Goal: Information Seeking & Learning: Check status

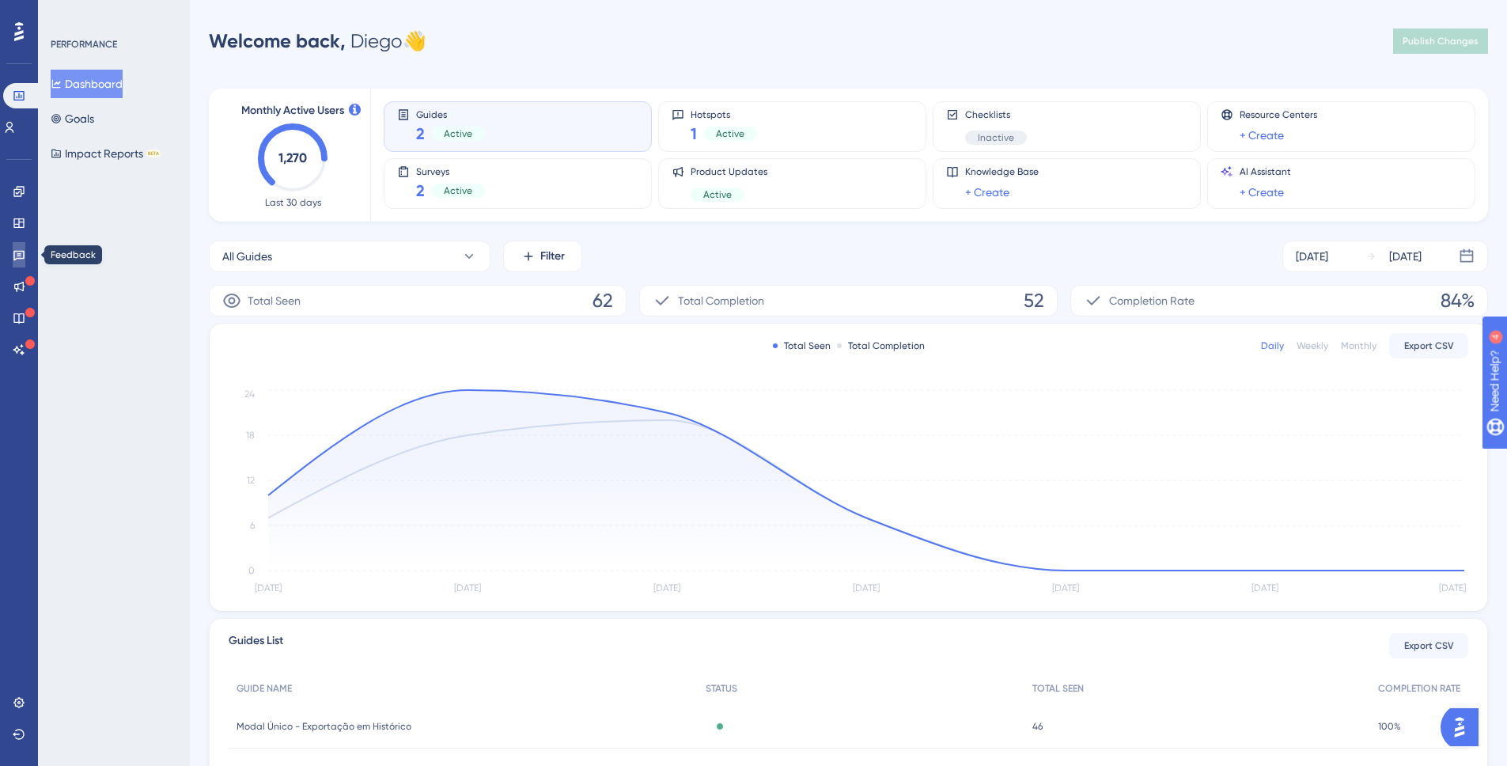
click at [19, 256] on icon at bounding box center [19, 254] width 13 height 13
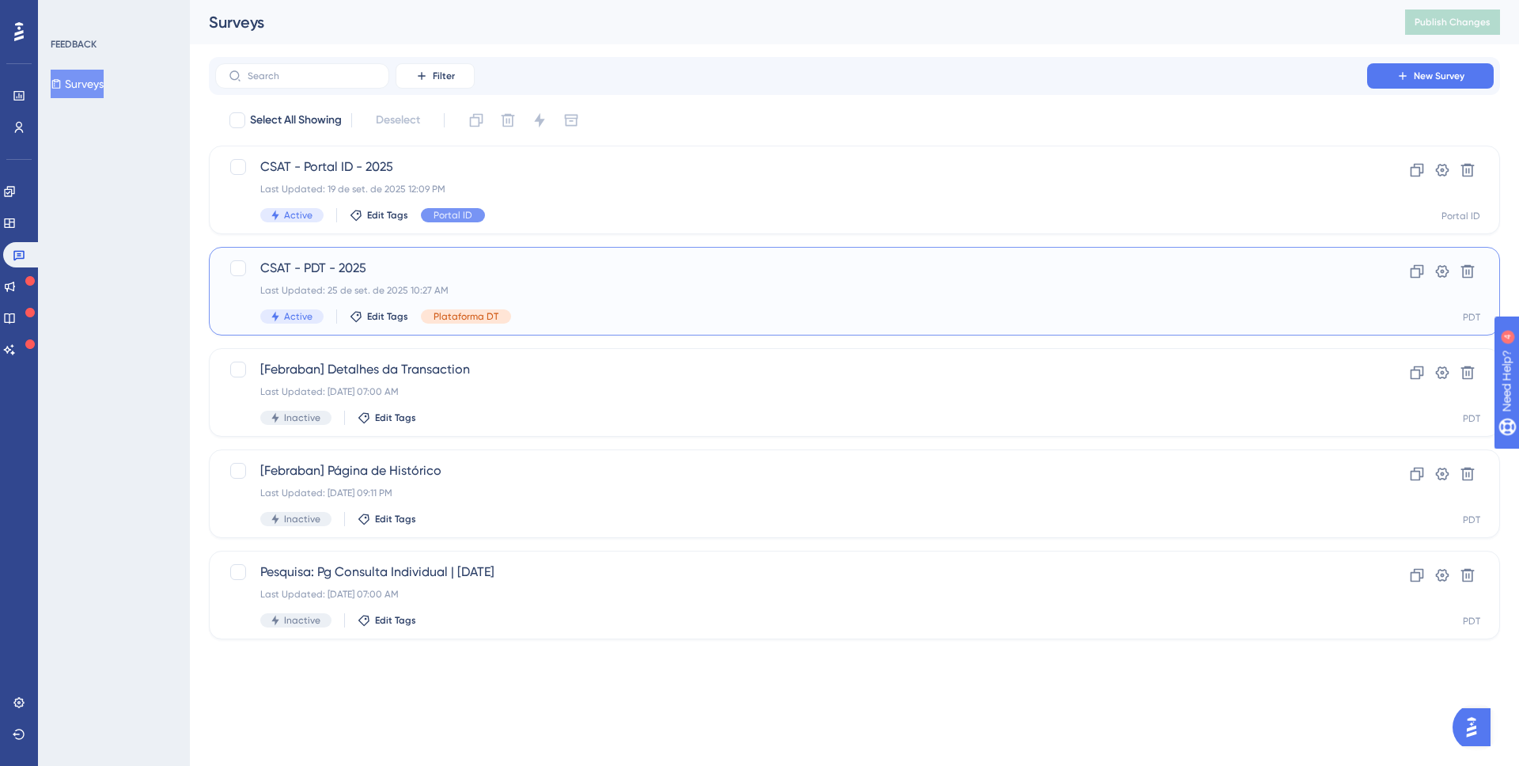
click at [512, 292] on div "Last Updated: 25 de set. de 2025 10:27 AM" at bounding box center [791, 290] width 1062 height 13
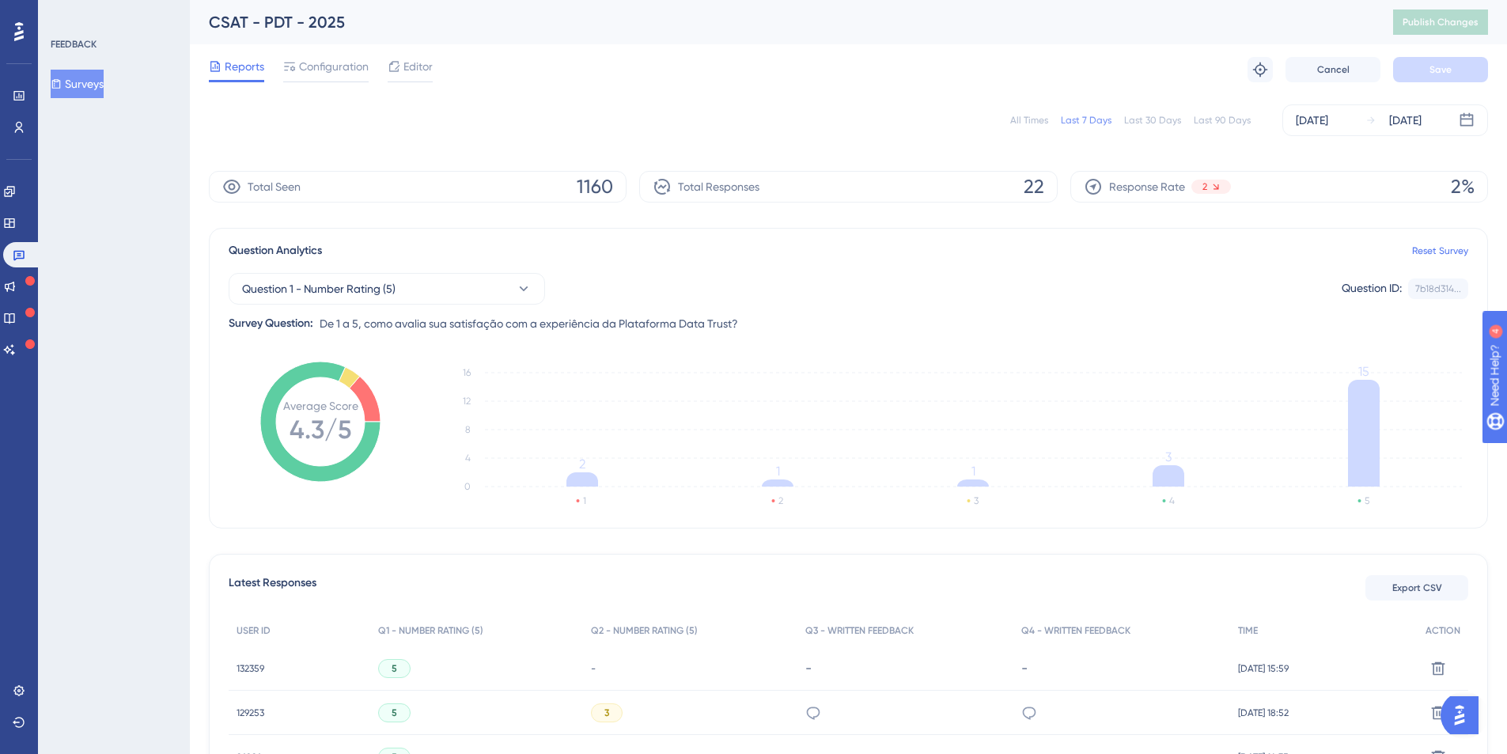
click at [1044, 123] on div "All Times" at bounding box center [1029, 120] width 38 height 13
click at [342, 280] on span "Question 1 - Number Rating (5)" at bounding box center [319, 288] width 154 height 19
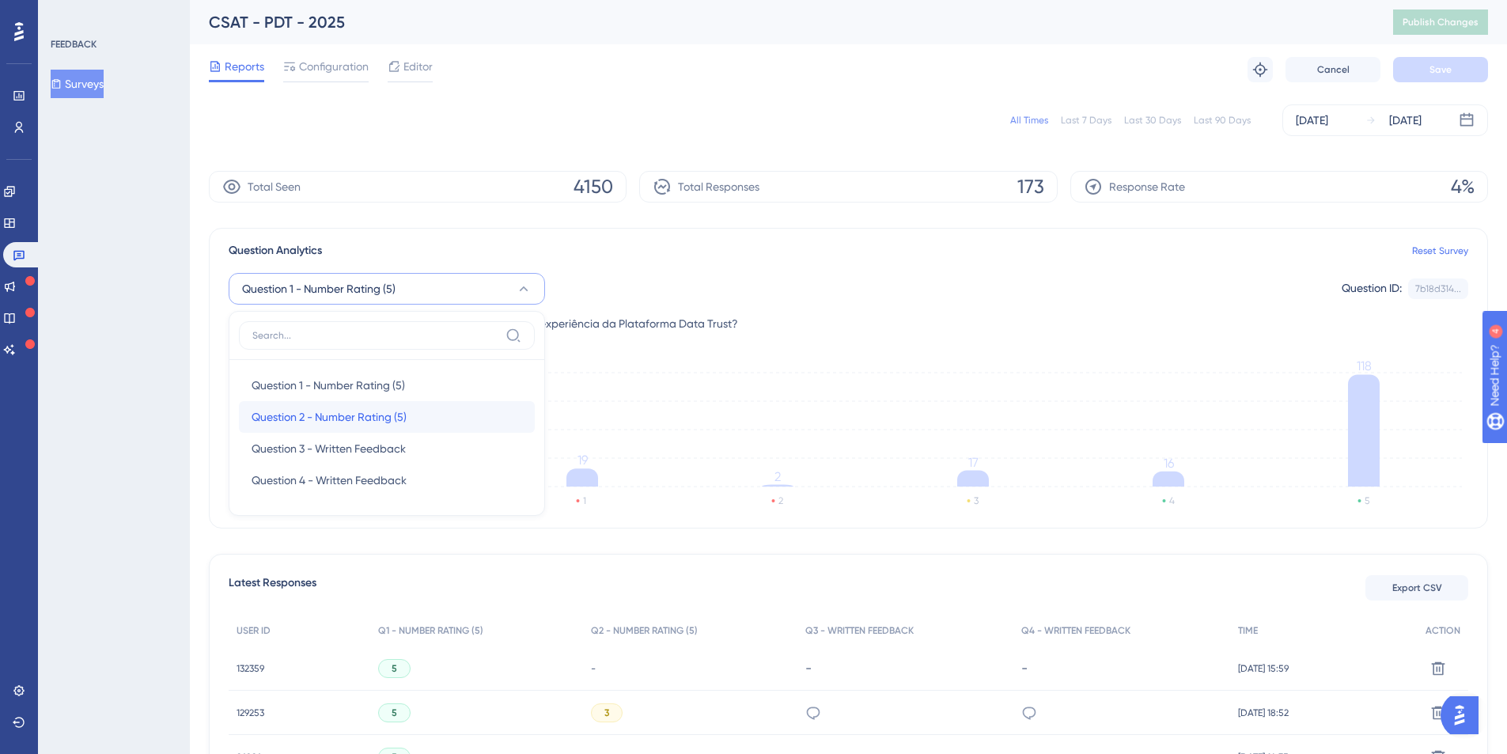
click at [316, 407] on span "Question 2 - Number Rating (5)" at bounding box center [329, 416] width 155 height 19
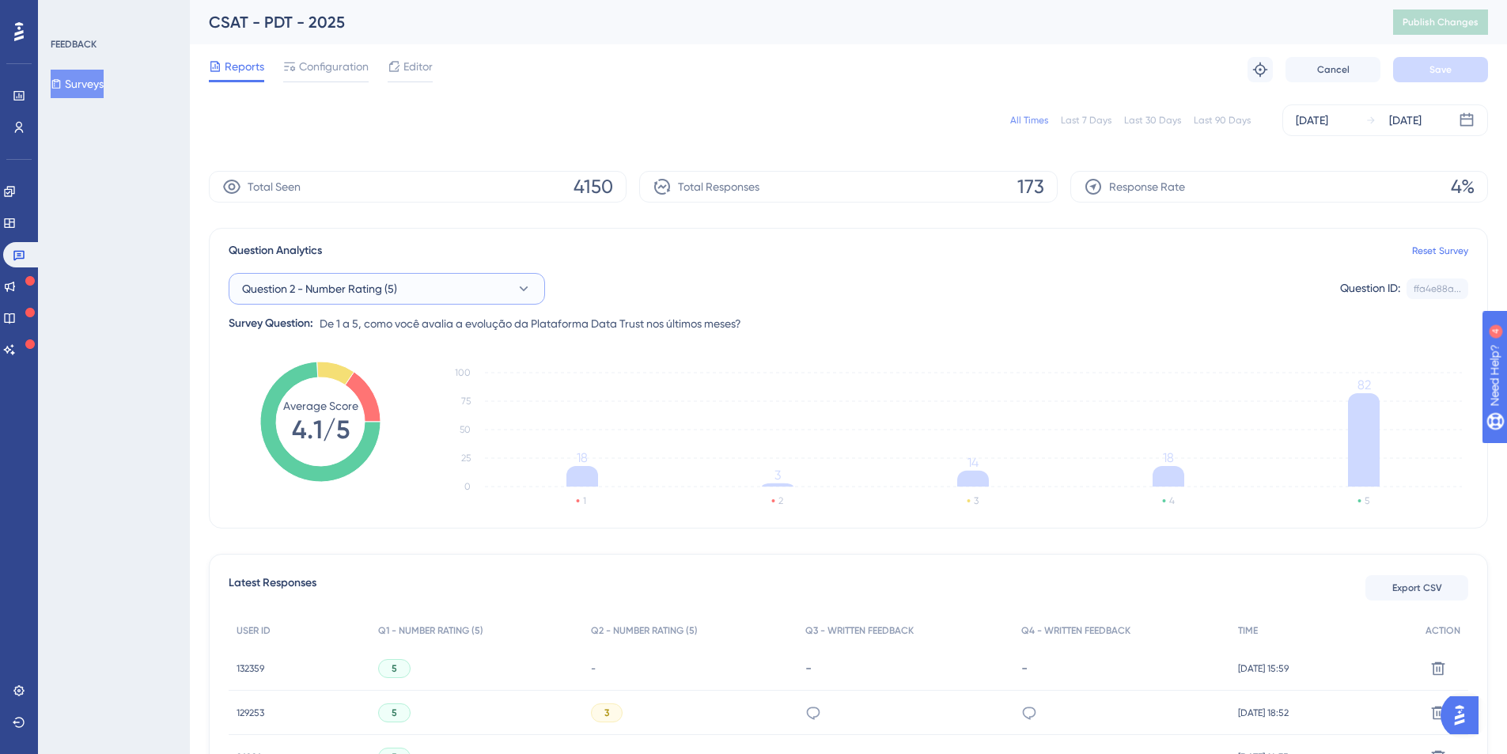
click at [348, 294] on span "Question 2 - Number Rating (5)" at bounding box center [319, 288] width 155 height 19
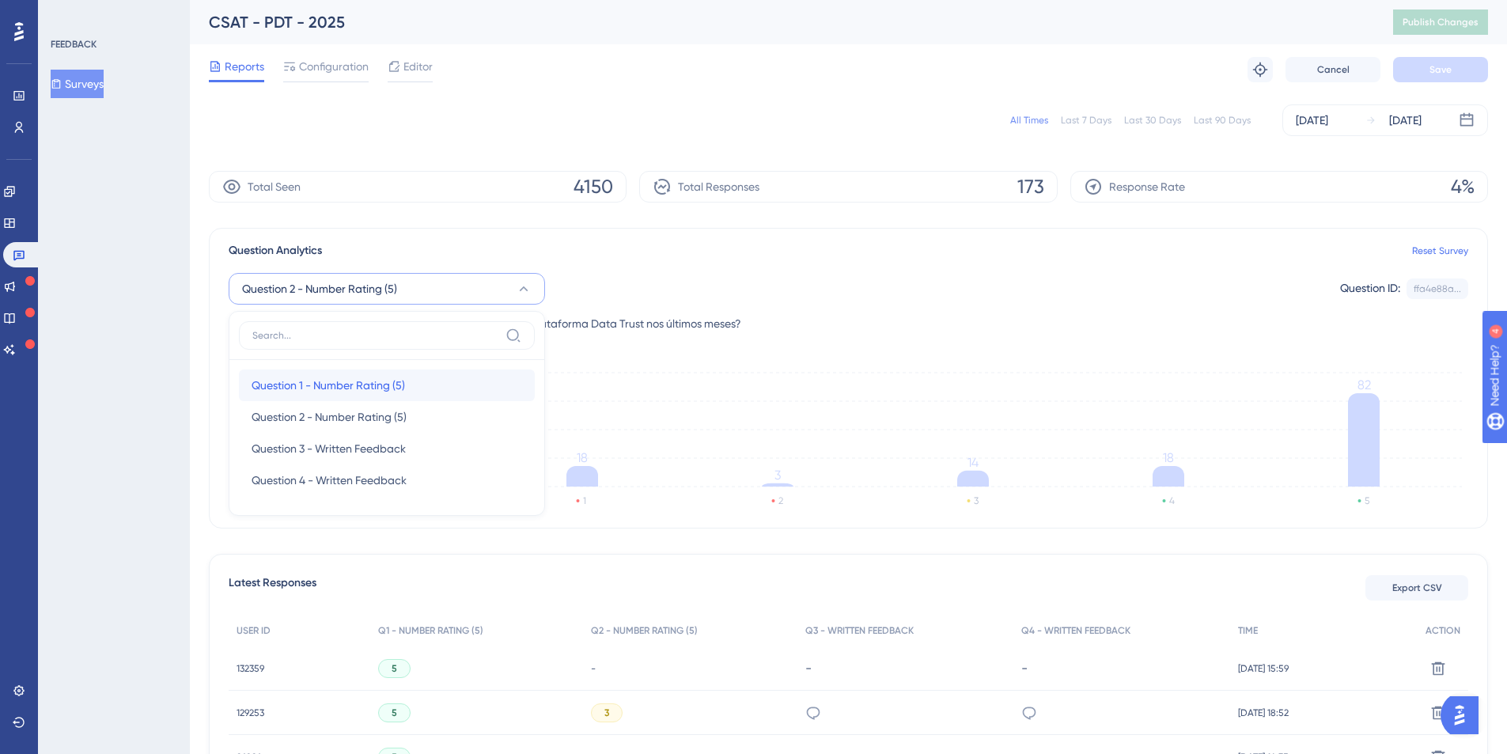
click at [277, 381] on span "Question 1 - Number Rating (5)" at bounding box center [329, 385] width 154 height 19
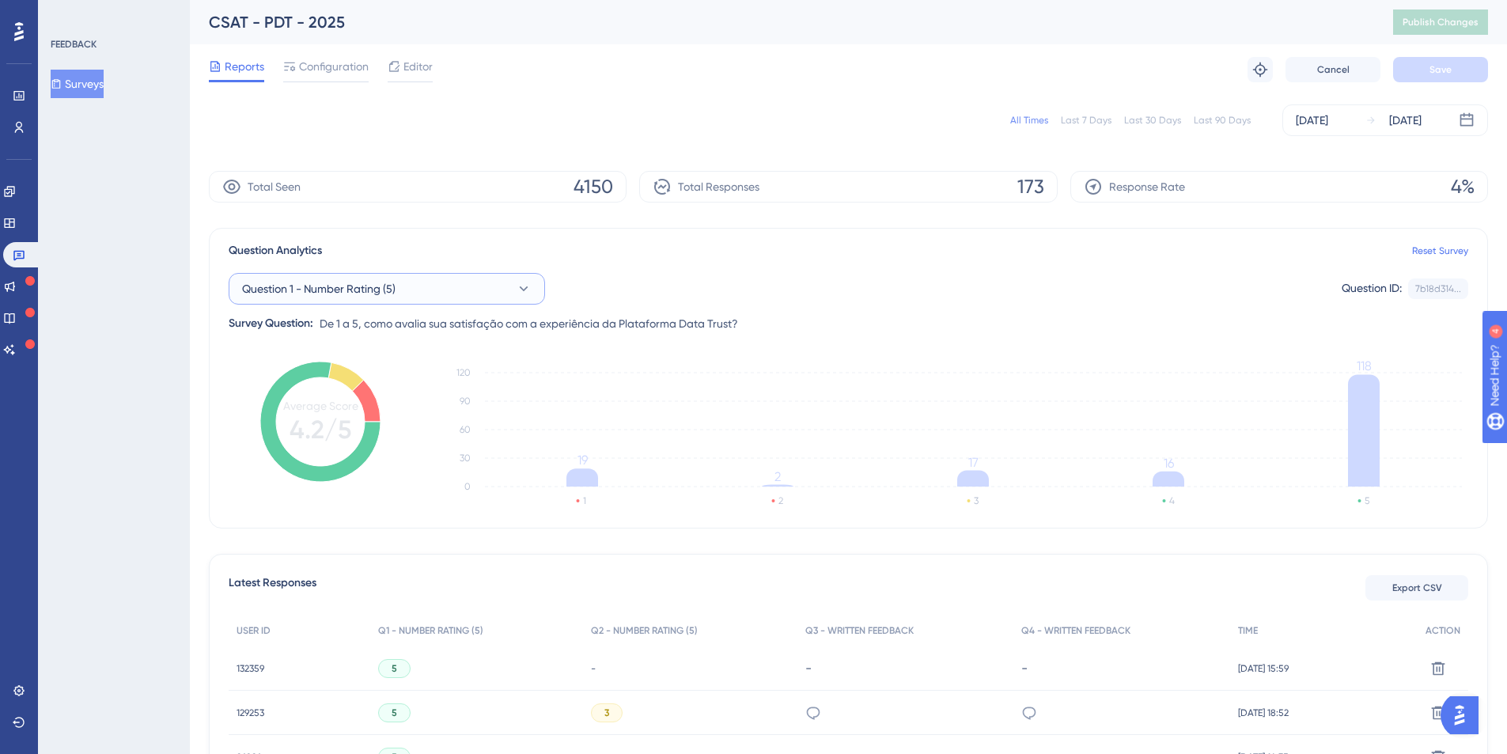
click at [333, 286] on span "Question 1 - Number Rating (5)" at bounding box center [319, 288] width 154 height 19
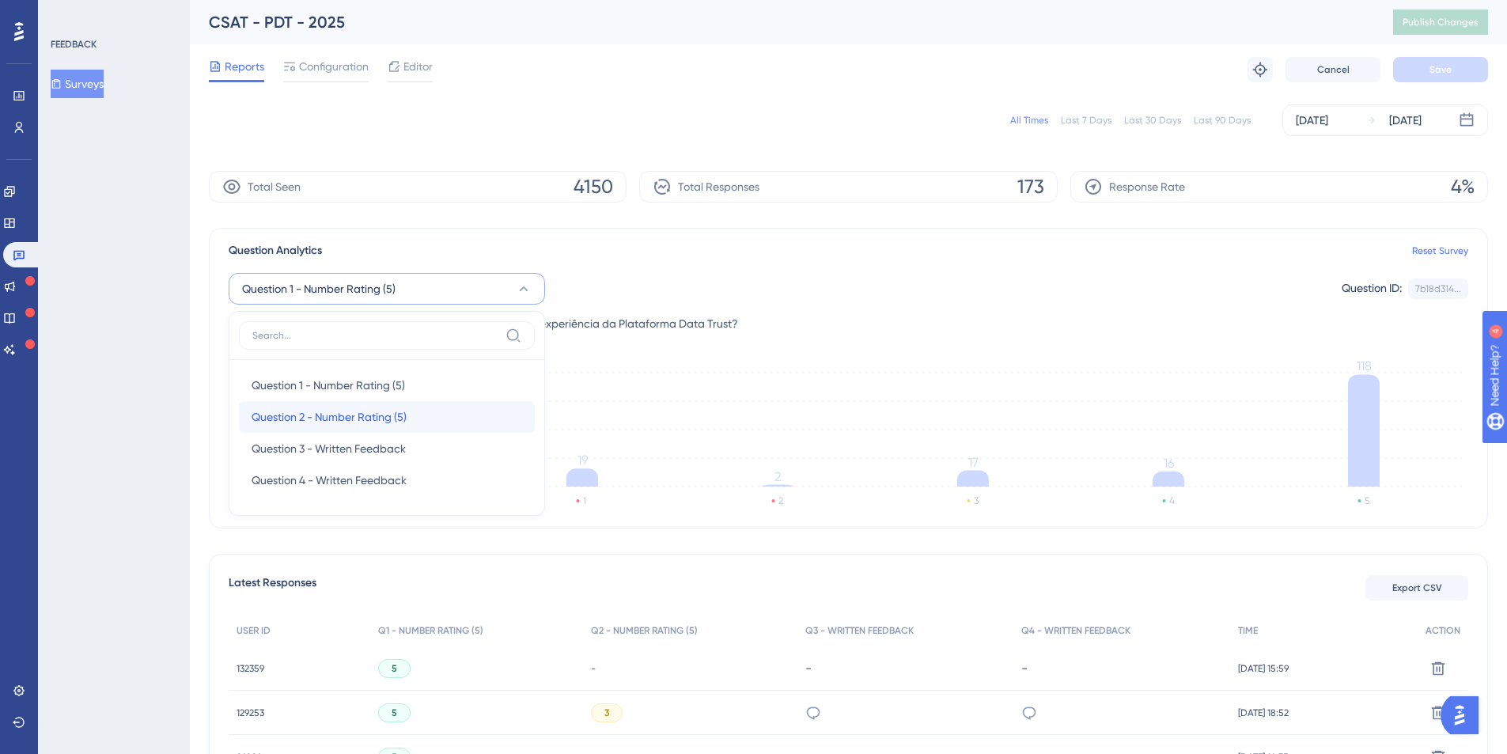
click at [295, 406] on div "Question 2 - Number Rating (5) Question 2 - Number Rating (5)" at bounding box center [387, 417] width 271 height 32
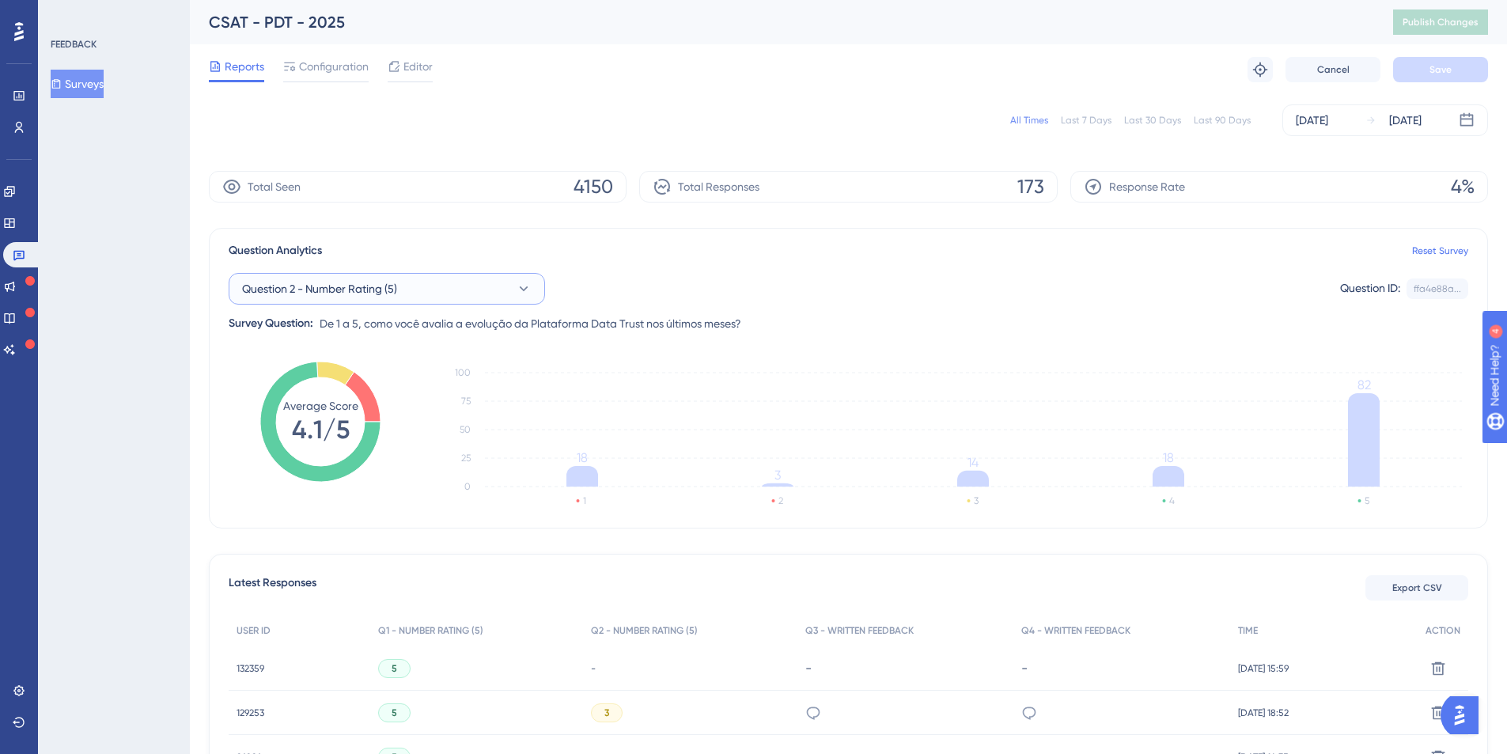
click at [332, 287] on span "Question 2 - Number Rating (5)" at bounding box center [319, 288] width 155 height 19
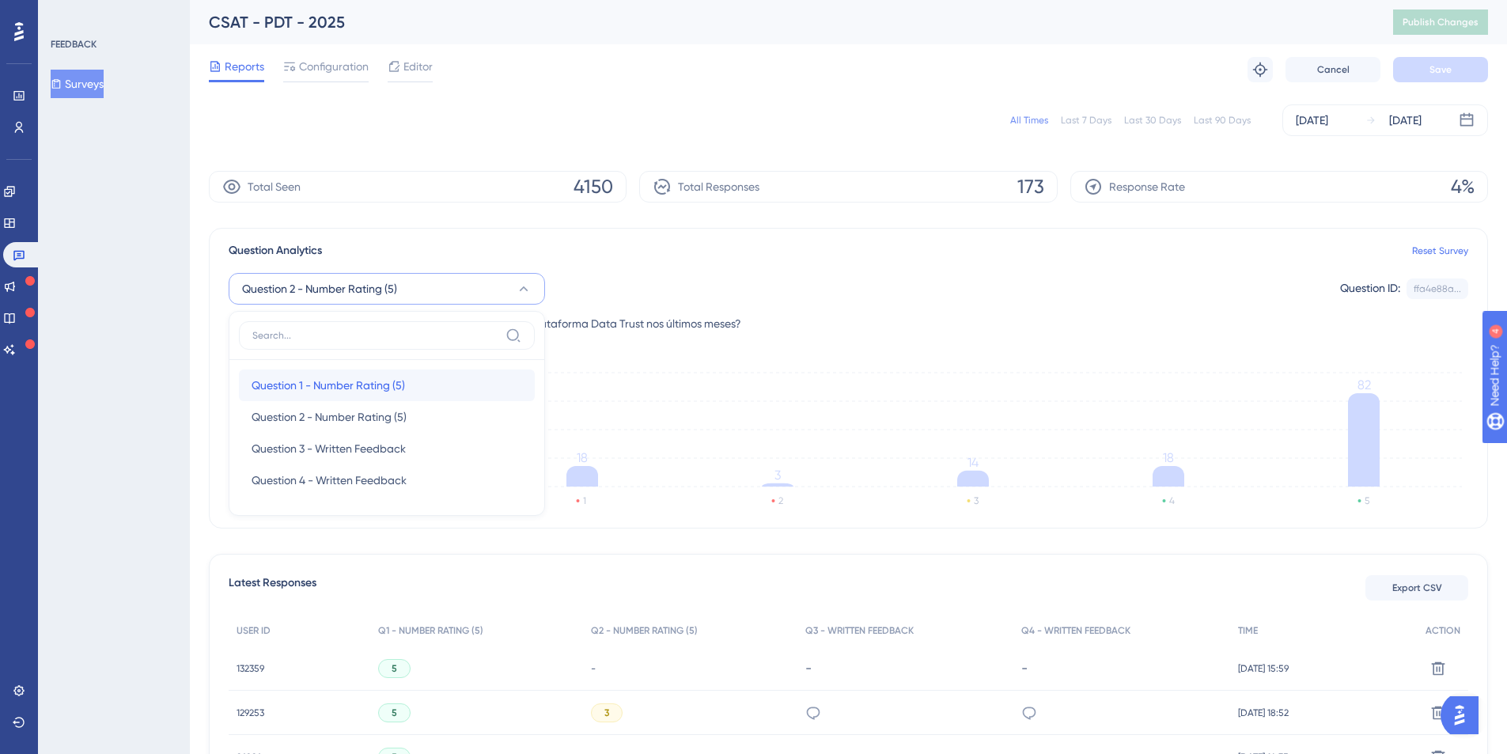
click at [297, 373] on div "Question 1 - Number Rating (5) Question 1 - Number Rating (5)" at bounding box center [387, 386] width 271 height 32
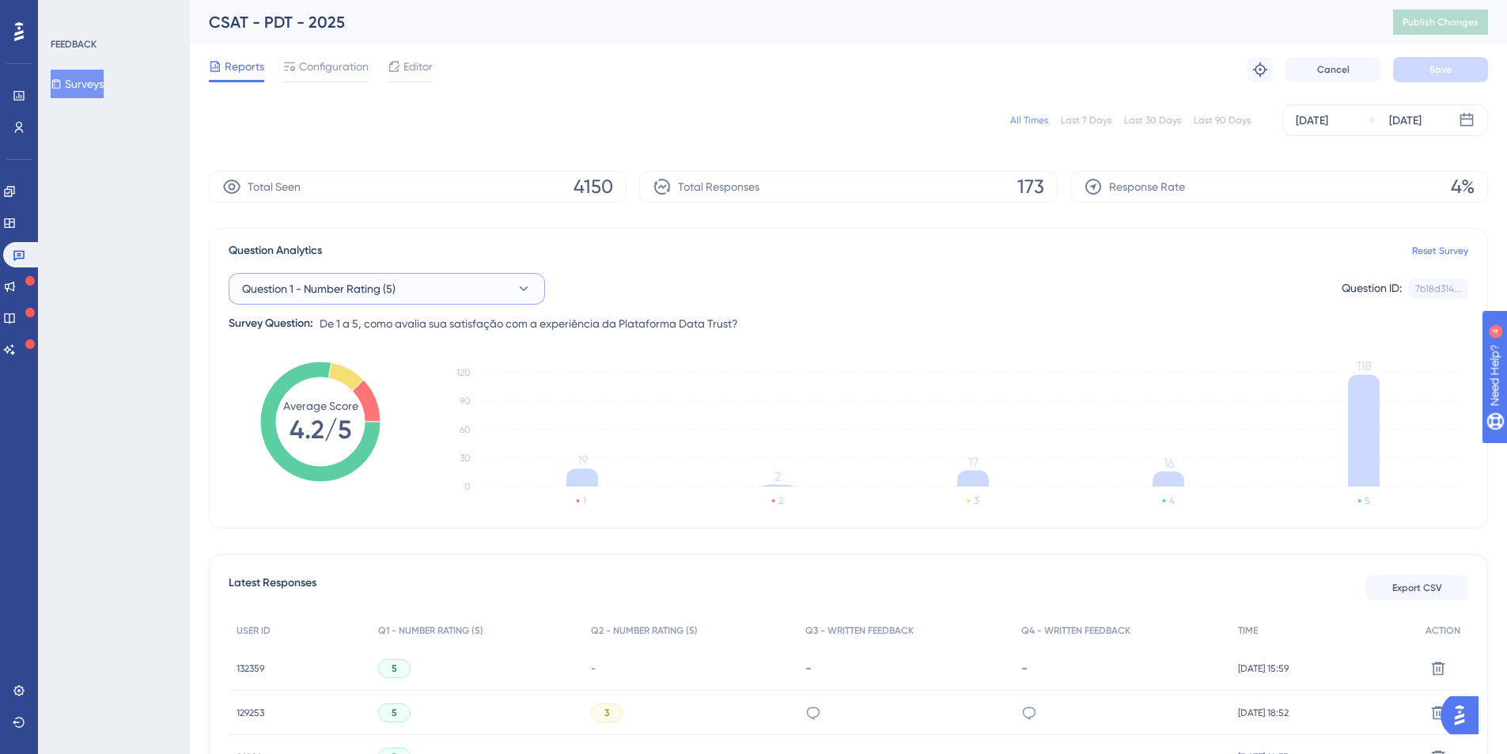
click at [309, 286] on span "Question 1 - Number Rating (5)" at bounding box center [319, 288] width 154 height 19
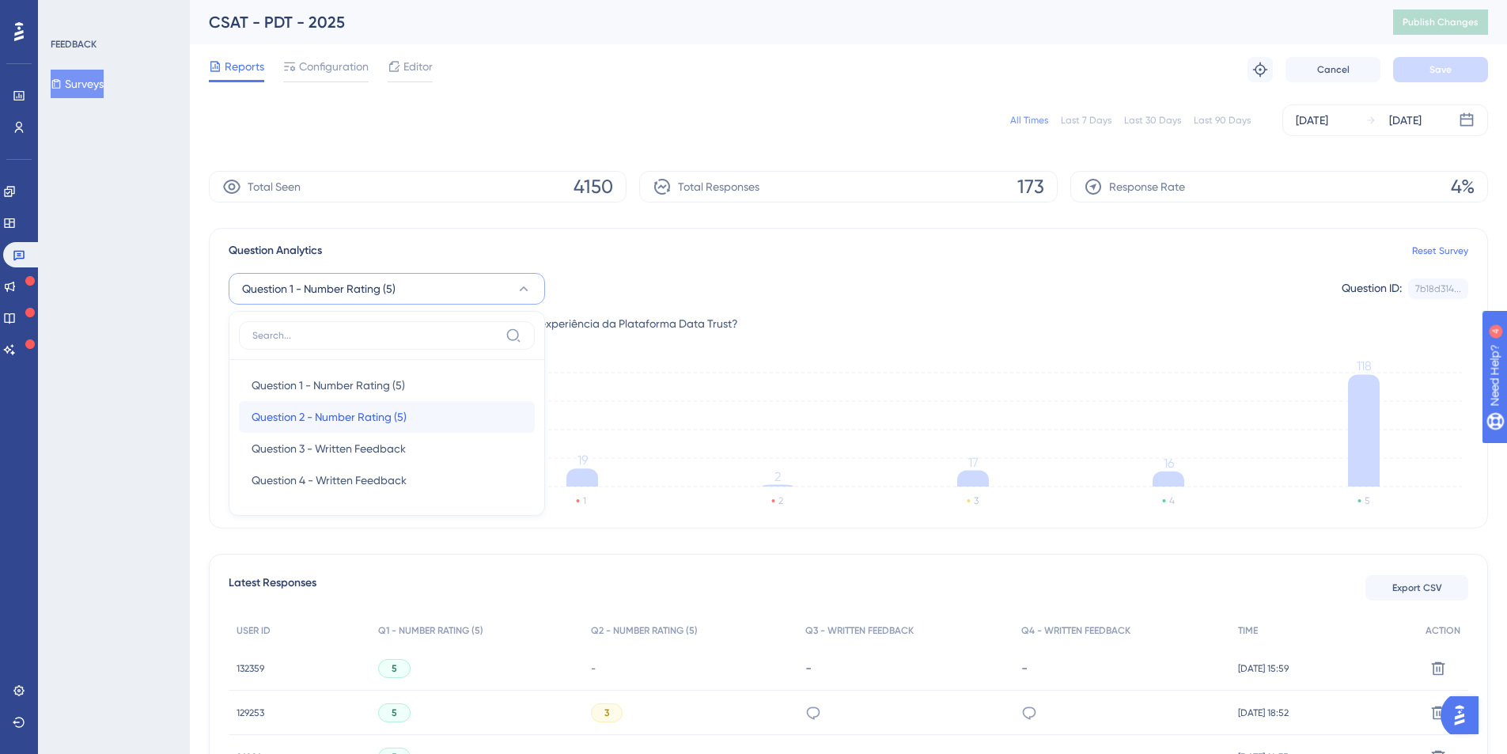
click at [293, 407] on span "Question 2 - Number Rating (5)" at bounding box center [329, 416] width 155 height 19
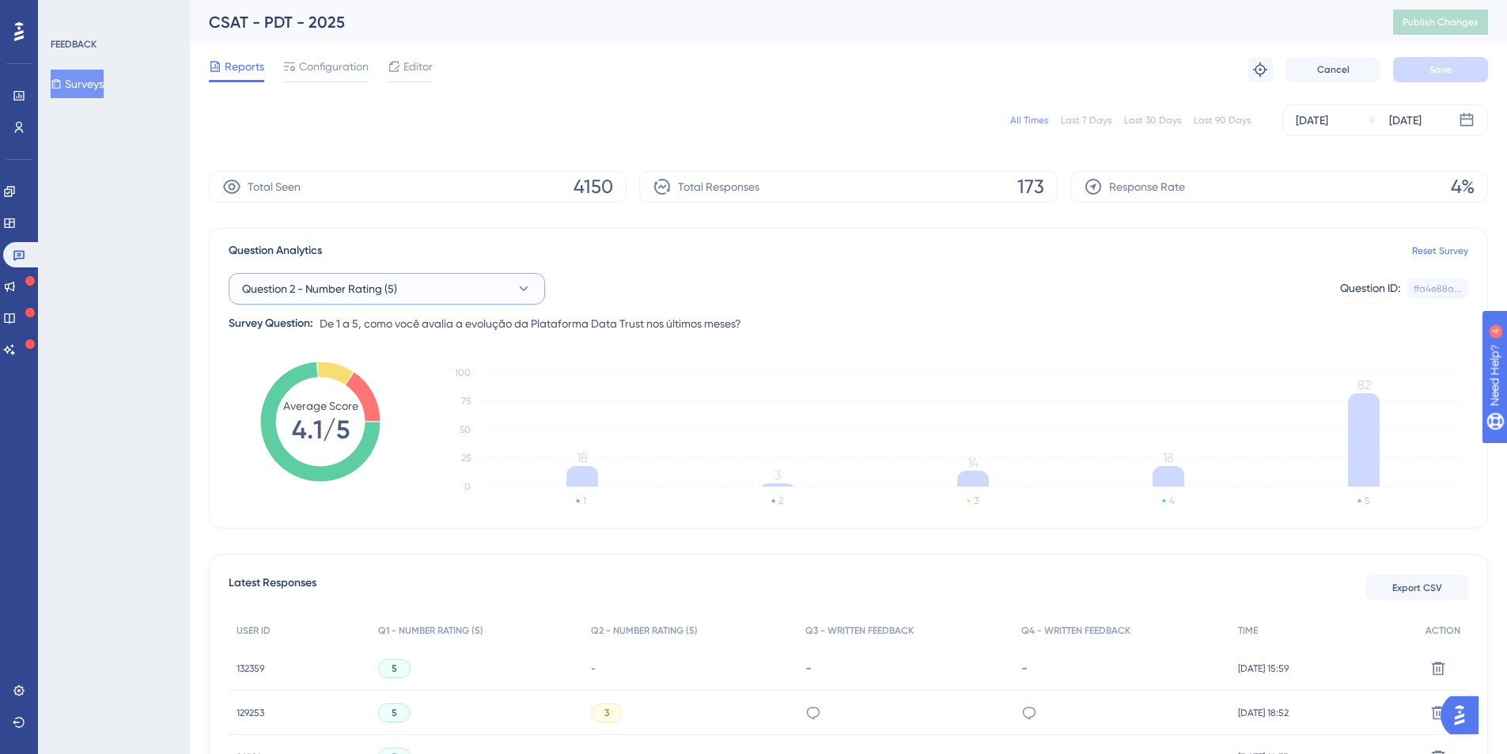
click at [481, 291] on button "Question 2 - Number Rating (5)" at bounding box center [387, 289] width 316 height 32
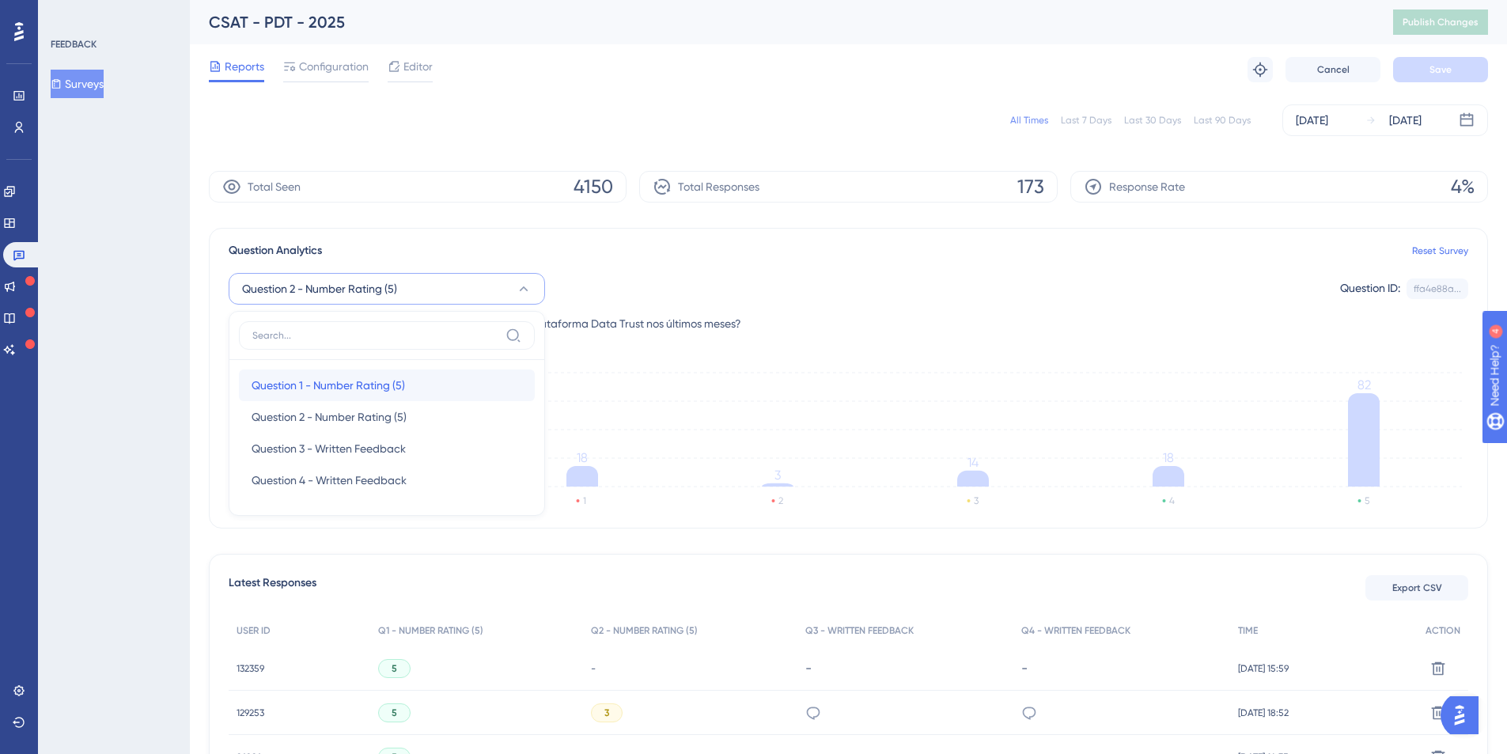
click at [335, 388] on span "Question 1 - Number Rating (5)" at bounding box center [329, 385] width 154 height 19
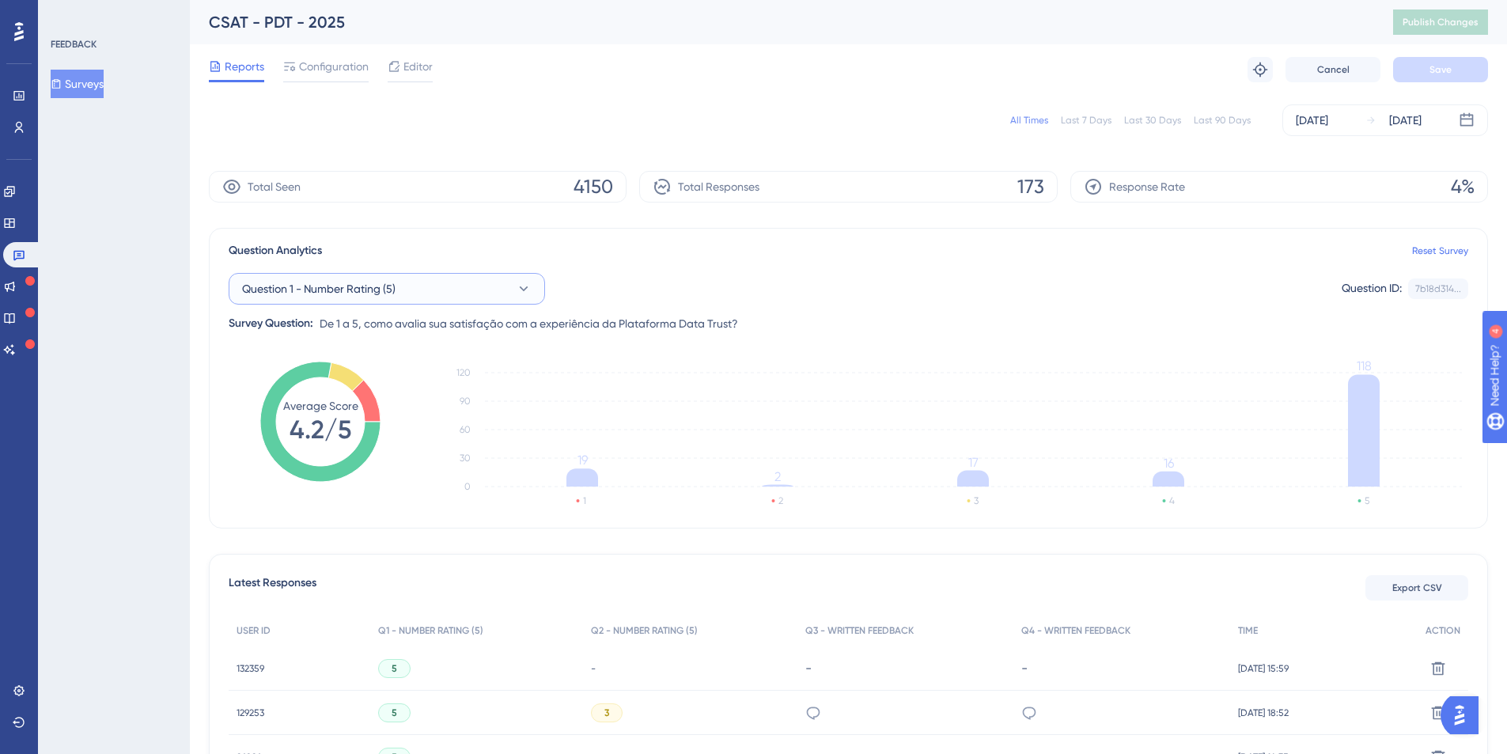
click at [495, 286] on button "Question 1 - Number Rating (5)" at bounding box center [387, 289] width 316 height 32
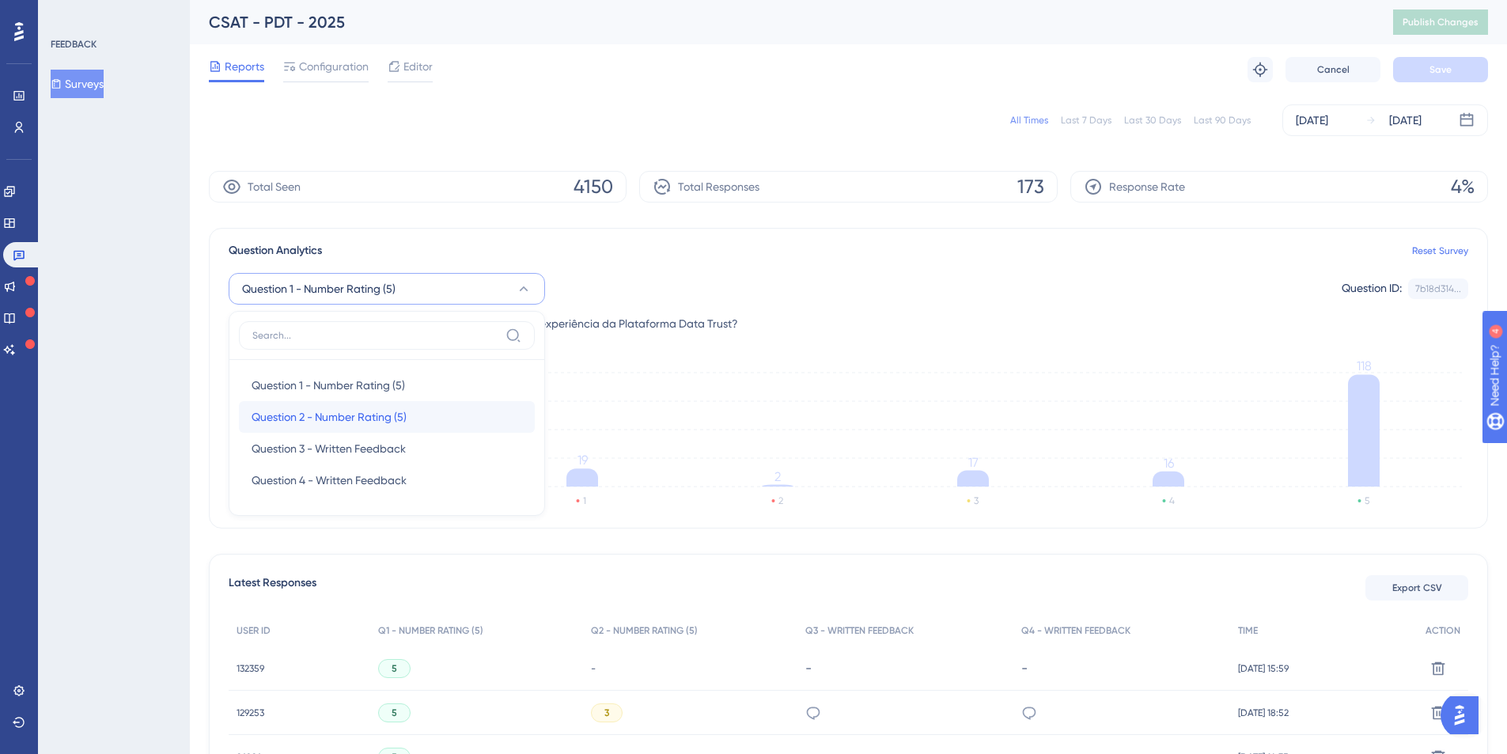
click at [354, 407] on span "Question 2 - Number Rating (5)" at bounding box center [329, 416] width 155 height 19
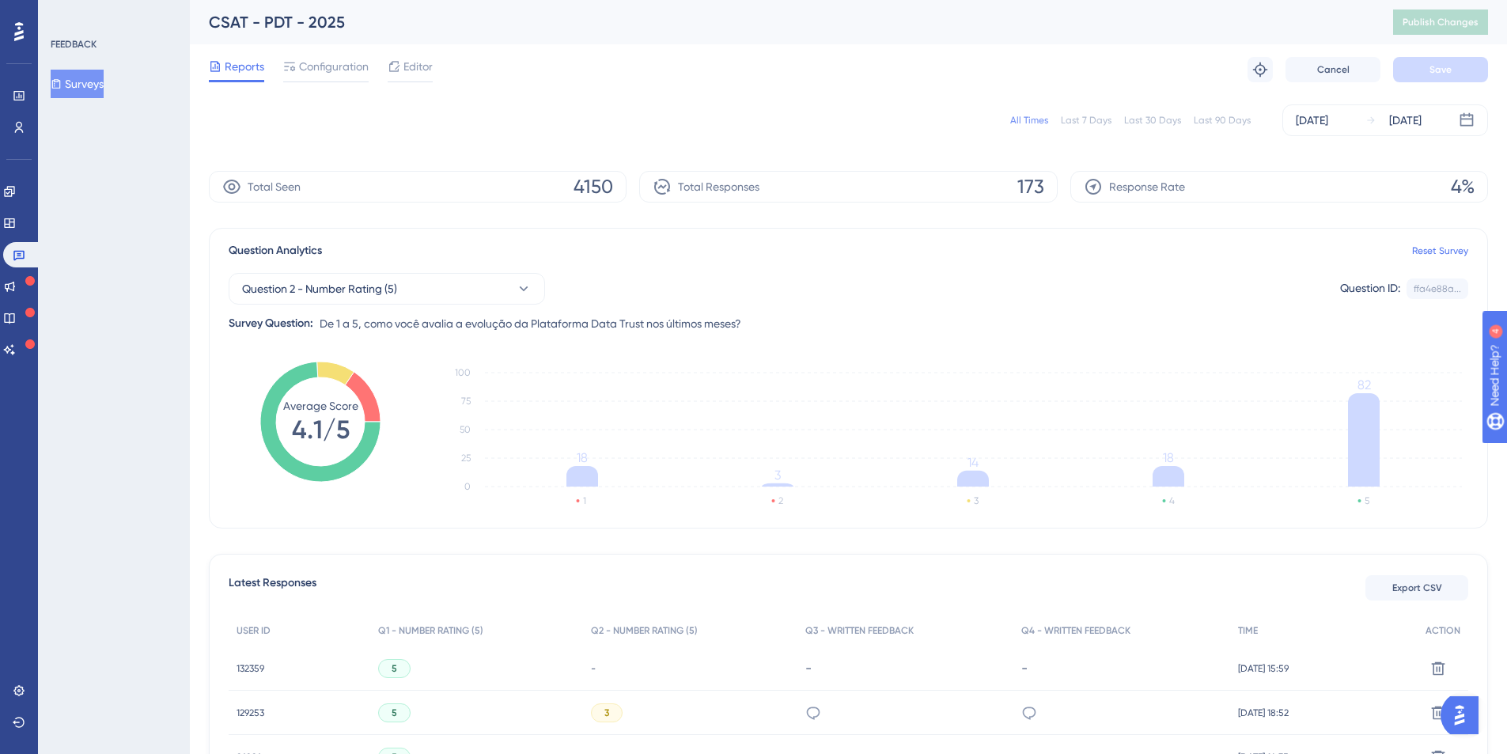
click at [830, 85] on div "Reports Configuration Editor Troubleshoot Cancel Save" at bounding box center [848, 69] width 1279 height 51
click at [261, 21] on div "CSAT - PDT - 2025" at bounding box center [781, 22] width 1145 height 22
click at [283, 21] on div "CSAT - PDT - 2025" at bounding box center [781, 22] width 1145 height 22
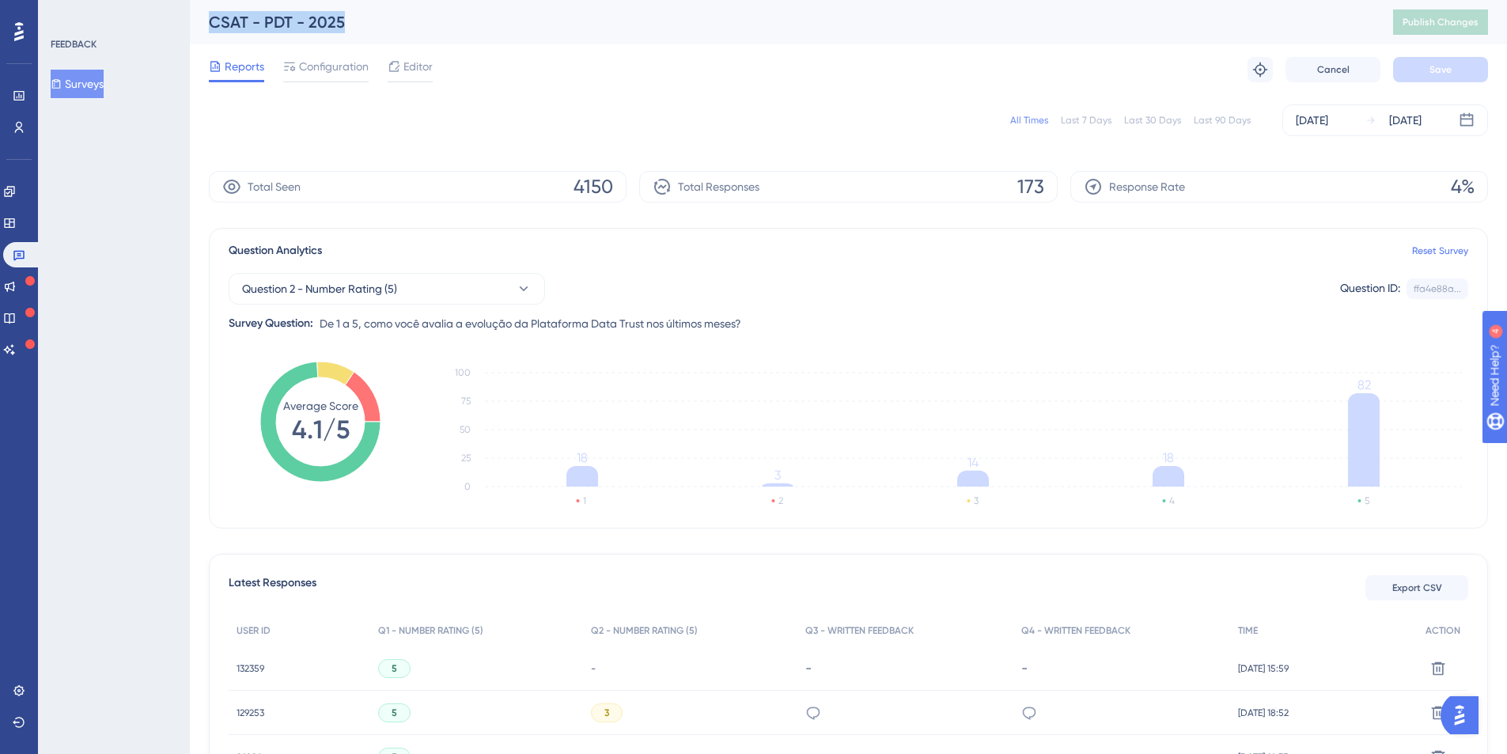
drag, startPoint x: 349, startPoint y: 22, endPoint x: 208, endPoint y: 25, distance: 140.9
click at [209, 25] on div "CSAT - PDT - 2025" at bounding box center [781, 22] width 1145 height 22
click at [400, 23] on div "CSAT - PDT - 2025" at bounding box center [781, 22] width 1145 height 22
click at [291, 324] on div "Survey Question:" at bounding box center [271, 323] width 85 height 19
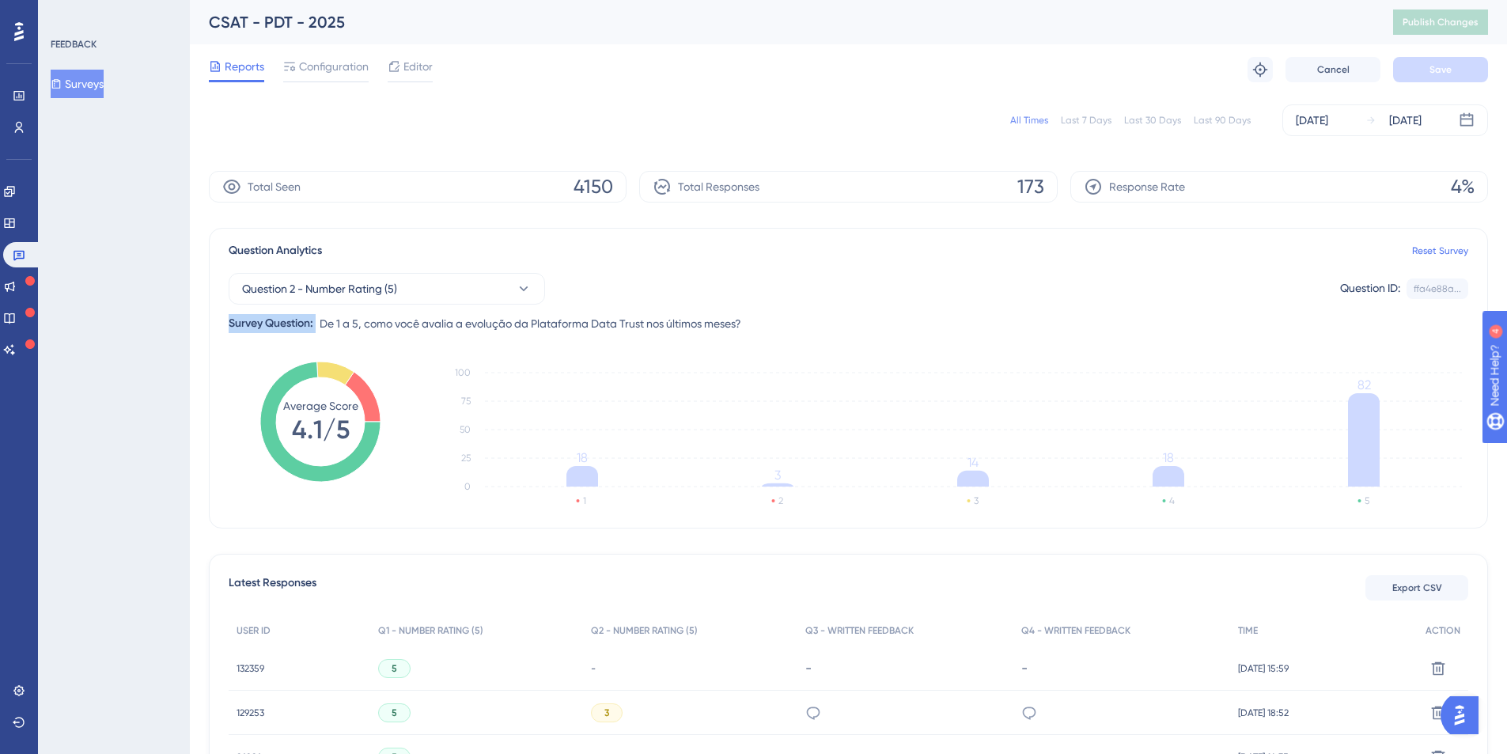
click at [291, 324] on div "Survey Question:" at bounding box center [271, 323] width 85 height 19
click at [364, 324] on span "De 1 a 5, como você avalia a evolução da Plataforma Data Trust nos últimos mese…" at bounding box center [531, 323] width 422 height 19
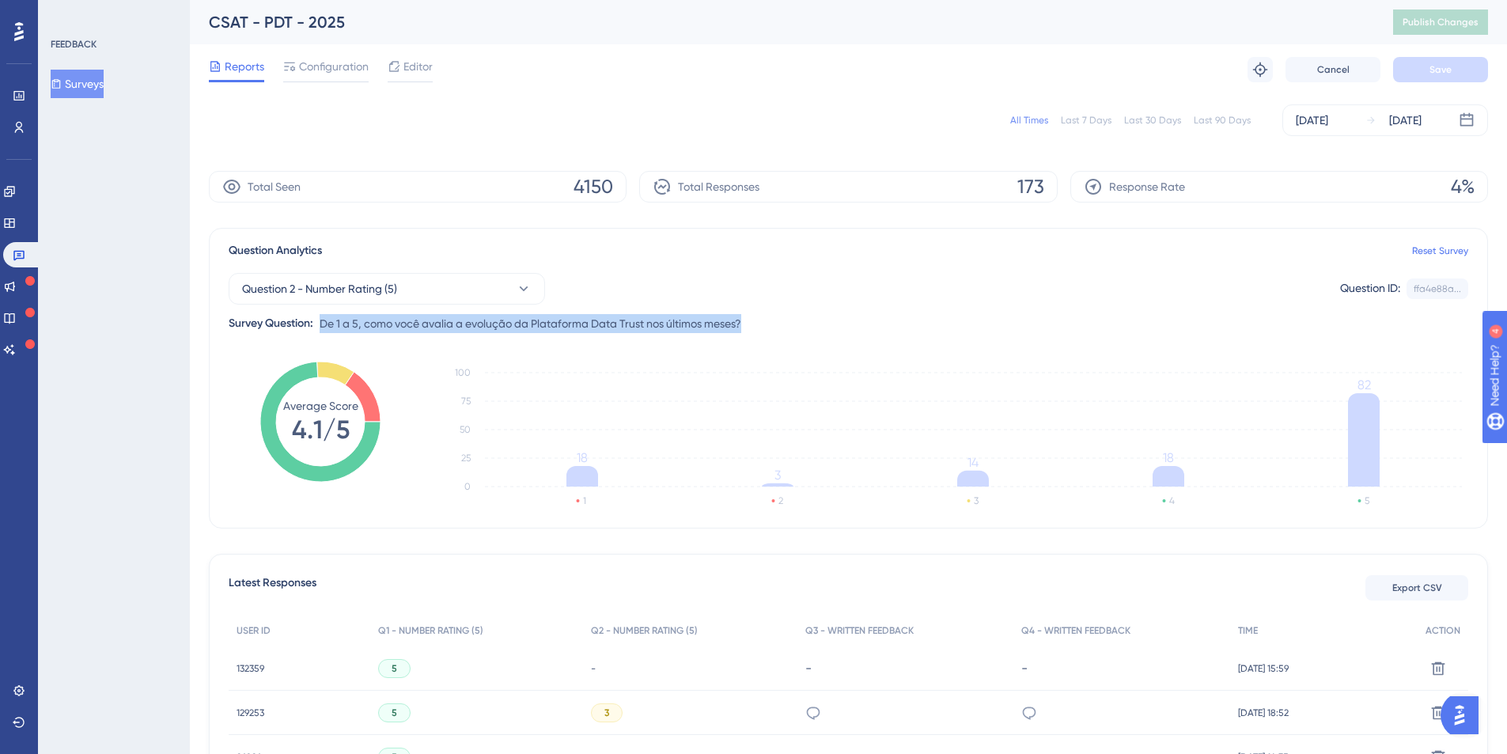
click at [364, 324] on span "De 1 a 5, como você avalia a evolução da Plataforma Data Trust nos últimos mese…" at bounding box center [531, 323] width 422 height 19
click at [324, 320] on span "De 1 a 5, como você avalia a evolução da Plataforma Data Trust nos últimos mese…" at bounding box center [531, 323] width 422 height 19
drag, startPoint x: 229, startPoint y: 321, endPoint x: 756, endPoint y: 323, distance: 527.0
click at [756, 323] on div "Question 2 - Number Rating (5) Question ID: ffa4e88a... Copy Survey Question: D…" at bounding box center [849, 296] width 1240 height 73
click at [405, 325] on span "De 1 a 5, como você avalia a evolução da Plataforma Data Trust nos últimos mese…" at bounding box center [531, 323] width 422 height 19
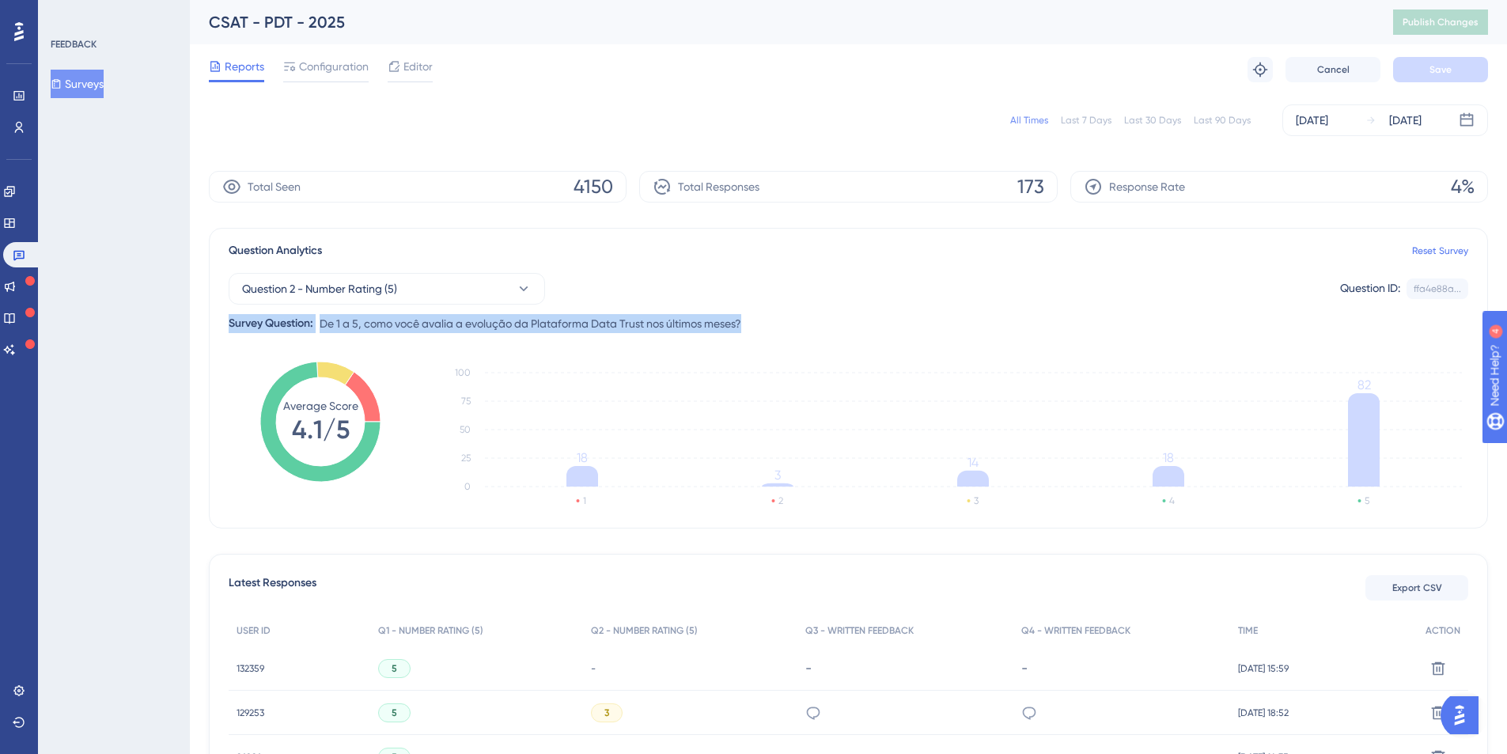
drag, startPoint x: 227, startPoint y: 324, endPoint x: 754, endPoint y: 320, distance: 527.0
click at [754, 320] on div "Question Analytics Reset Survey Question 2 - Number Rating (5) Question ID: ffa…" at bounding box center [848, 378] width 1279 height 301
click at [378, 324] on span "De 1 a 5, como você avalia a evolução da Plataforma Data Trust nos últimos mese…" at bounding box center [531, 323] width 422 height 19
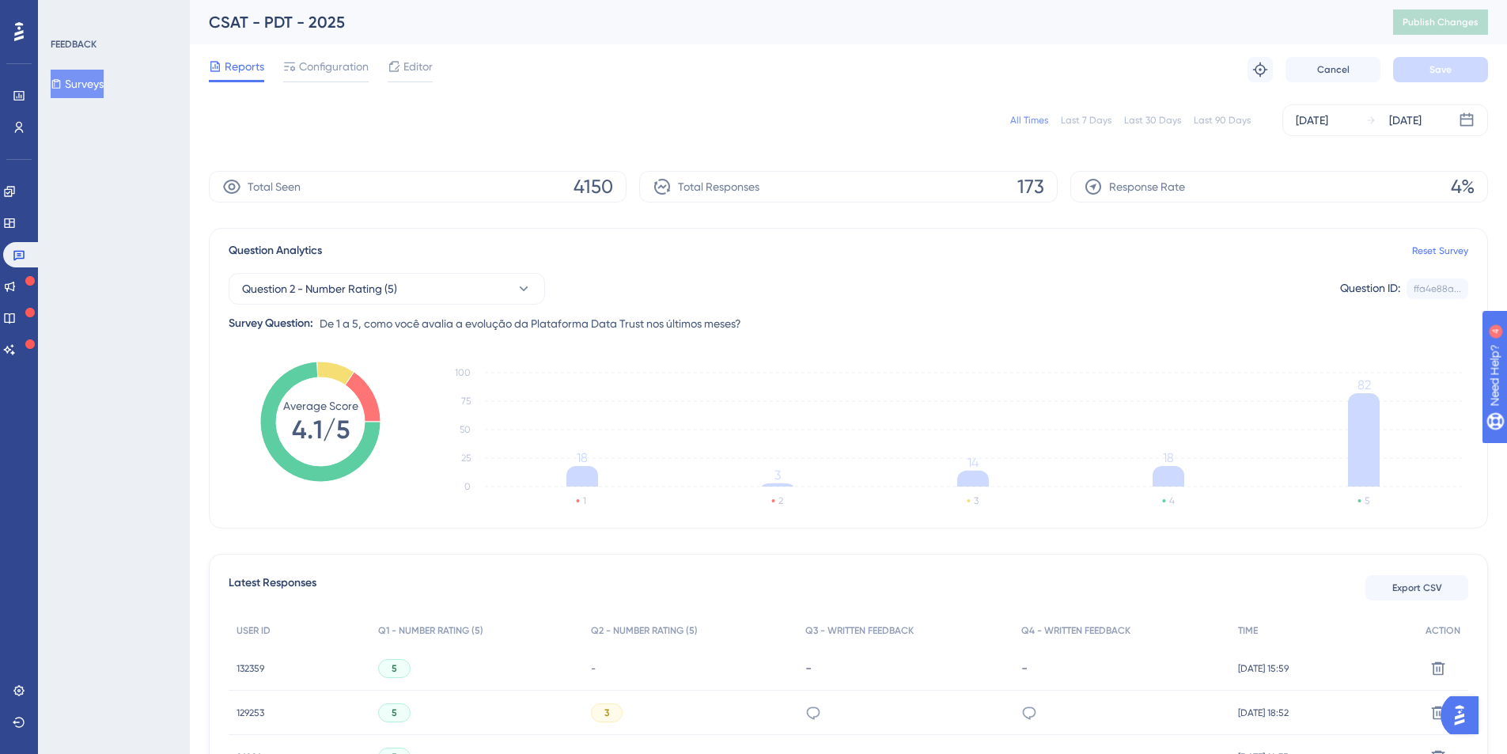
click at [415, 323] on span "De 1 a 5, como você avalia a evolução da Plataforma Data Trust nos últimos mese…" at bounding box center [531, 323] width 422 height 19
click at [416, 323] on span "De 1 a 5, como você avalia a evolução da Plataforma Data Trust nos últimos mese…" at bounding box center [531, 323] width 422 height 19
click at [464, 325] on span "De 1 a 5, como você avalia a evolução da Plataforma Data Trust nos últimos mese…" at bounding box center [531, 323] width 422 height 19
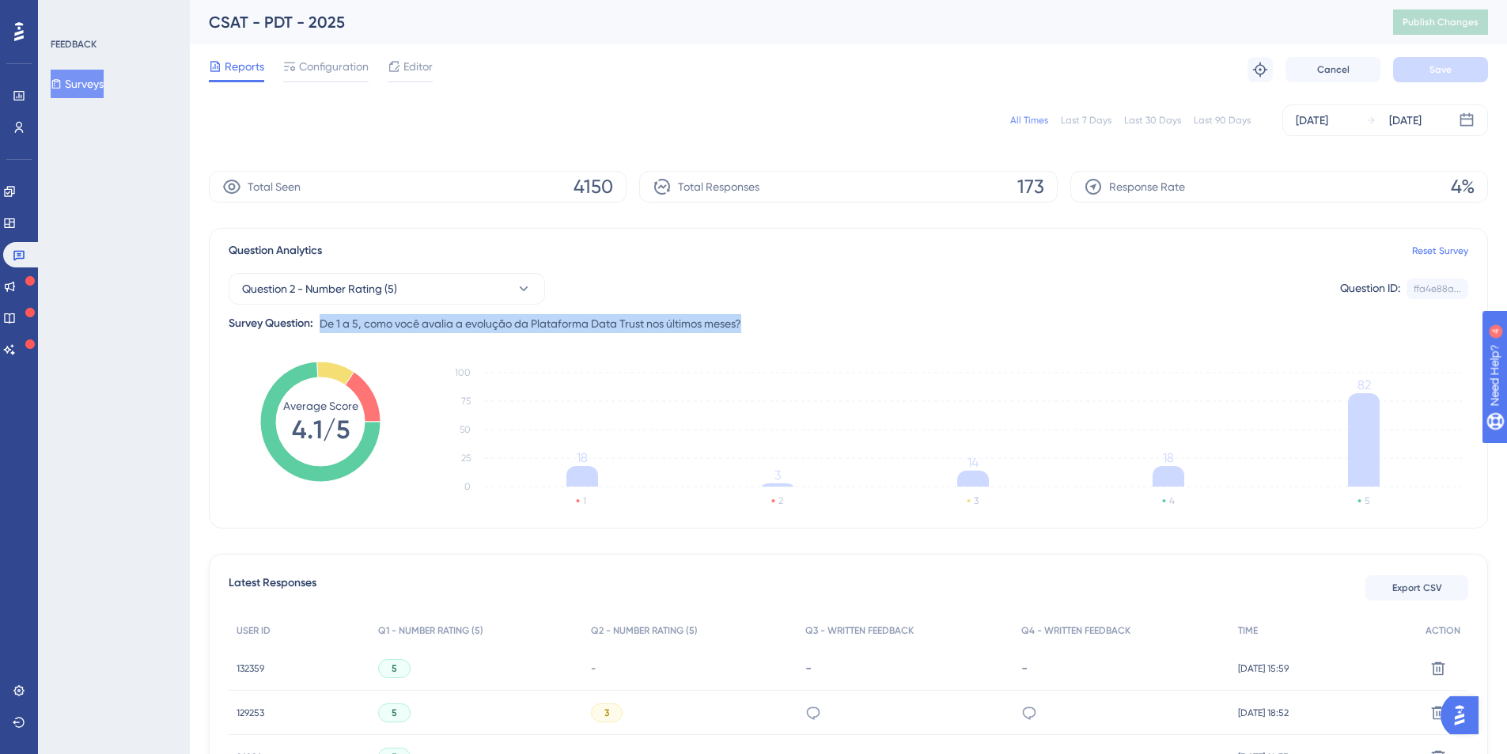
click at [464, 325] on span "De 1 a 5, como você avalia a evolução da Plataforma Data Trust nos últimos mese…" at bounding box center [531, 323] width 422 height 19
click at [496, 326] on span "De 1 a 5, como você avalia a evolução da Plataforma Data Trust nos últimos mese…" at bounding box center [531, 323] width 422 height 19
drag, startPoint x: 229, startPoint y: 321, endPoint x: 761, endPoint y: 324, distance: 531.7
click at [761, 324] on div "Question 2 - Number Rating (5) Question ID: ffa4e88a... Copy Survey Question: D…" at bounding box center [849, 296] width 1240 height 73
click at [400, 323] on span "De 1 a 5, como você avalia a evolução da Plataforma Data Trust nos últimos mese…" at bounding box center [531, 323] width 422 height 19
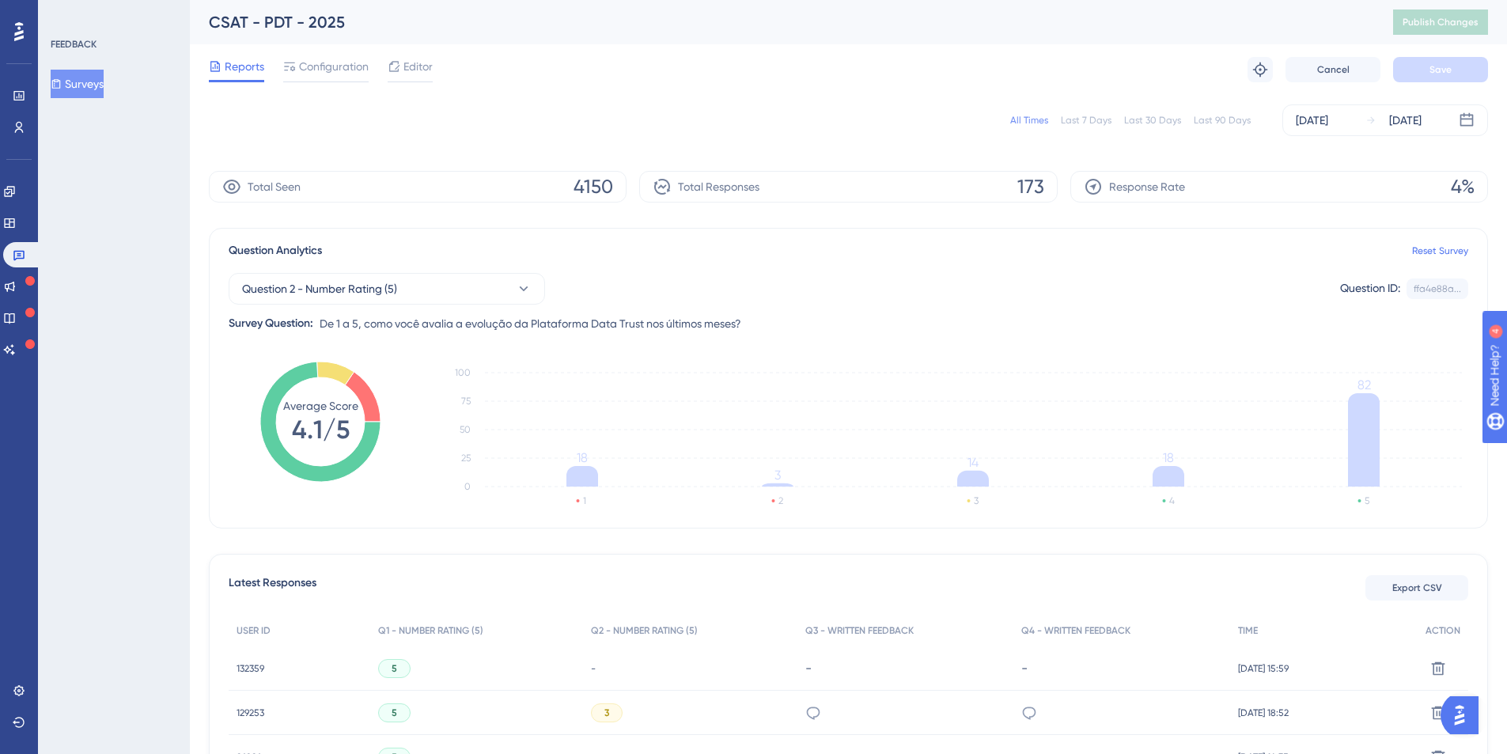
click at [282, 185] on span "Total Seen" at bounding box center [274, 186] width 53 height 19
click at [265, 187] on span "Total Seen" at bounding box center [274, 186] width 53 height 19
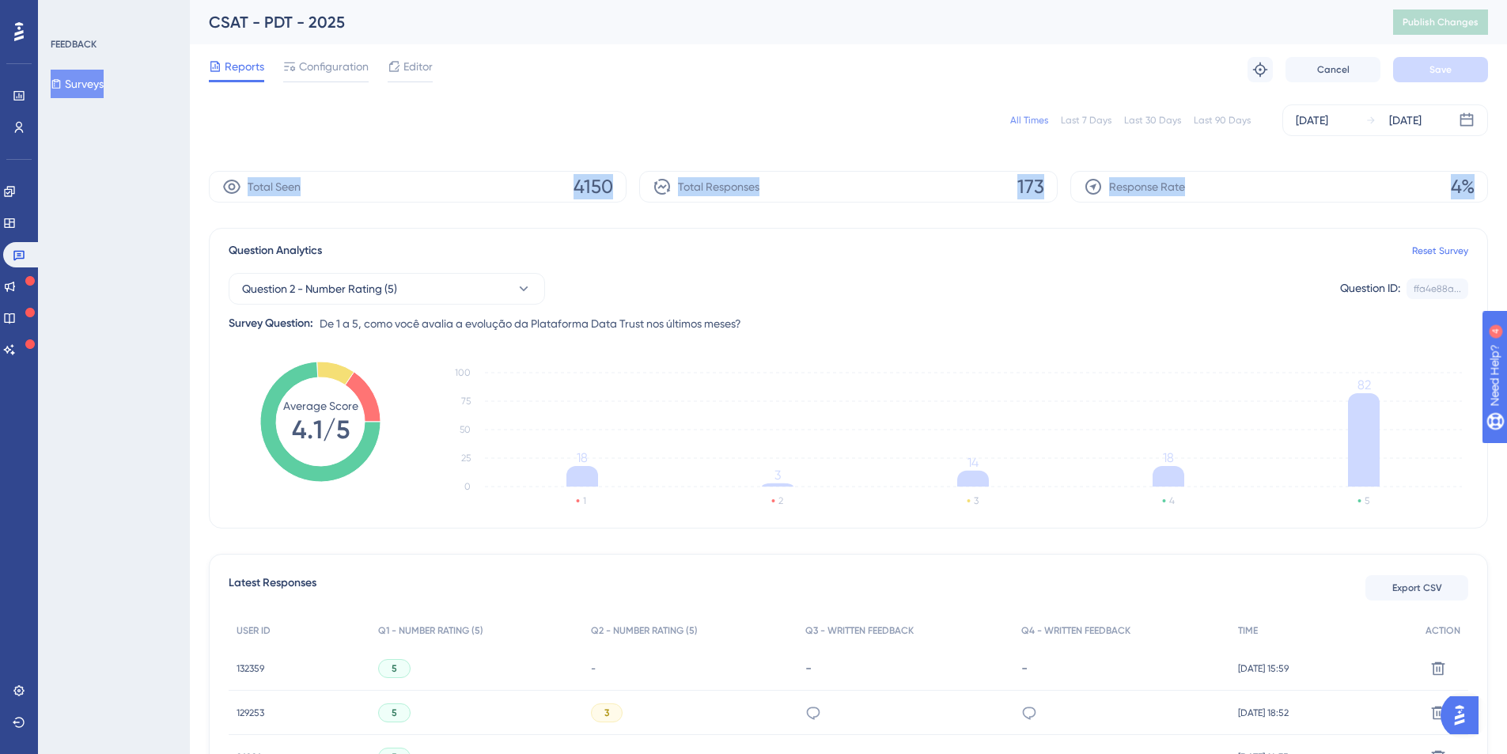
drag, startPoint x: 210, startPoint y: 184, endPoint x: 1476, endPoint y: 182, distance: 1265.2
click at [1476, 182] on div "Total Seen 4150 Total Responses 173 Response Rate 4%" at bounding box center [848, 187] width 1279 height 32
click at [246, 320] on div "Survey Question:" at bounding box center [271, 323] width 85 height 19
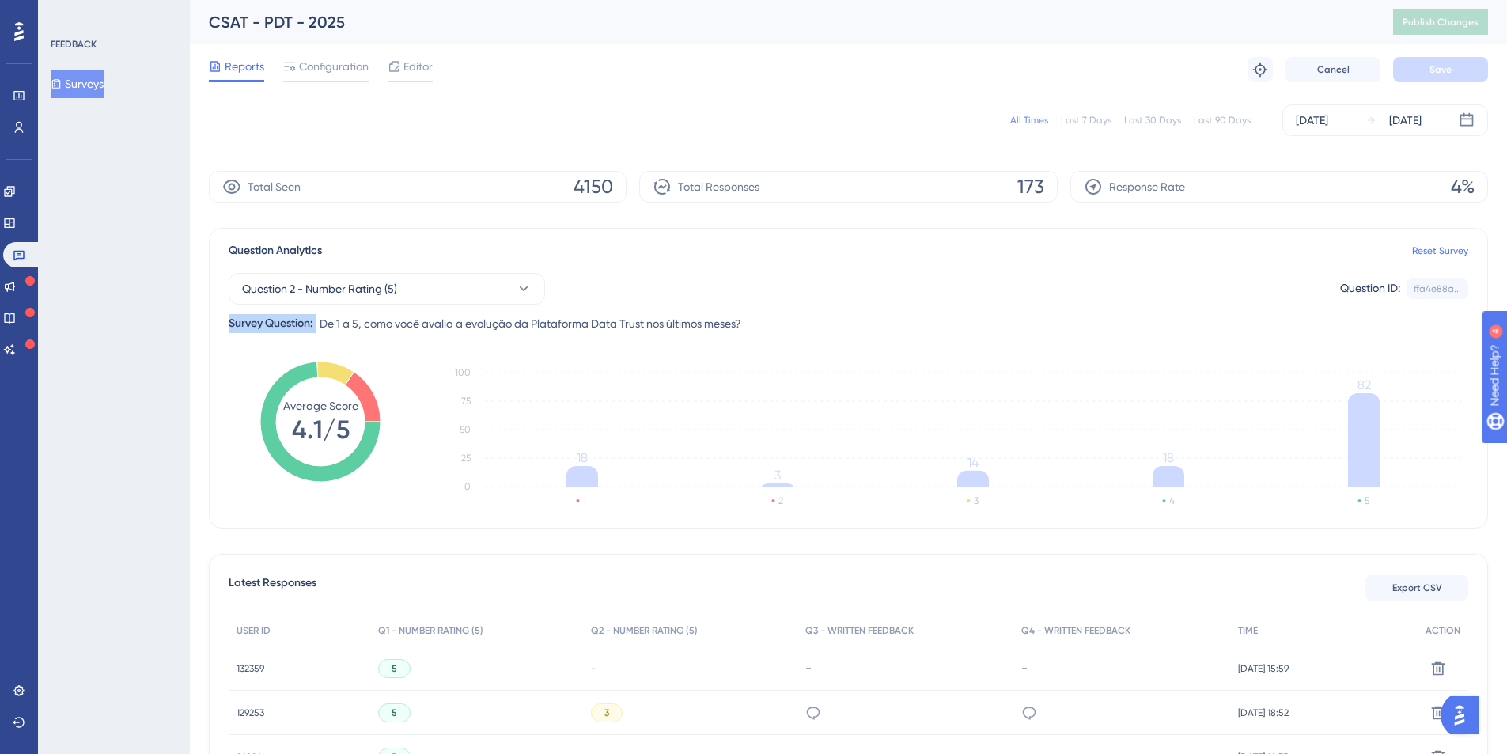
click at [246, 320] on div "Survey Question:" at bounding box center [271, 323] width 85 height 19
click at [286, 320] on div "Survey Question:" at bounding box center [271, 323] width 85 height 19
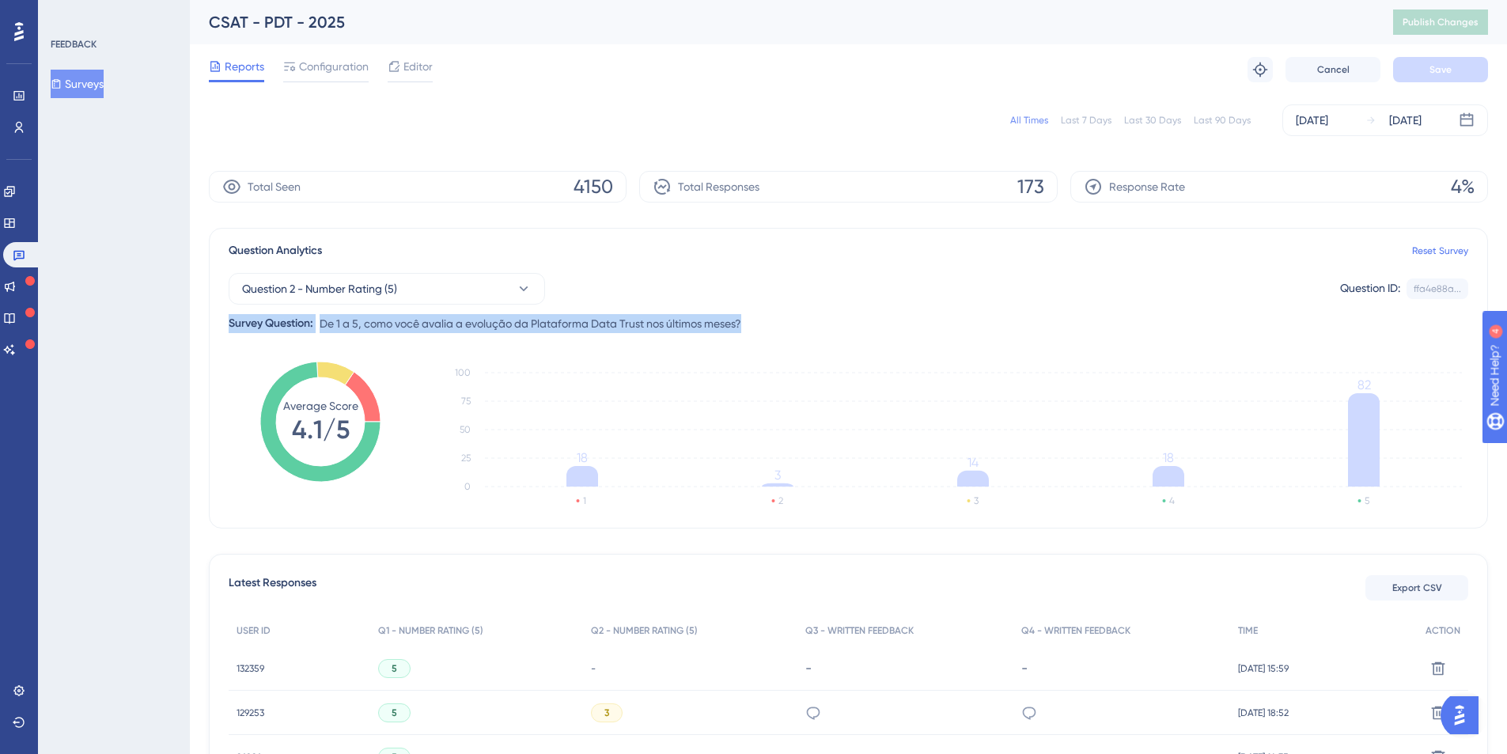
drag, startPoint x: 282, startPoint y: 322, endPoint x: 756, endPoint y: 320, distance: 473.2
click at [756, 320] on div "Question Analytics Reset Survey Question 2 - Number Rating (5) Question ID: ffa…" at bounding box center [848, 378] width 1279 height 301
click at [505, 326] on span "De 1 a 5, como você avalia a evolução da Plataforma Data Trust nos últimos mese…" at bounding box center [531, 323] width 422 height 19
